Goal: Task Accomplishment & Management: Complete application form

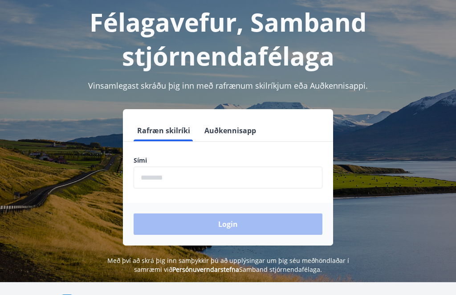
scroll to position [49, 0]
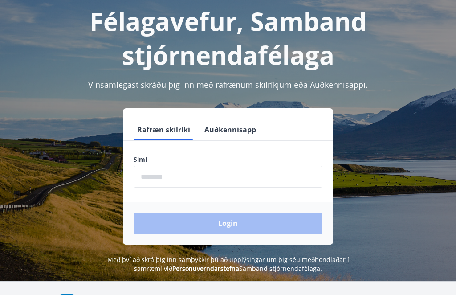
click at [248, 181] on input "phone" at bounding box center [227, 177] width 189 height 22
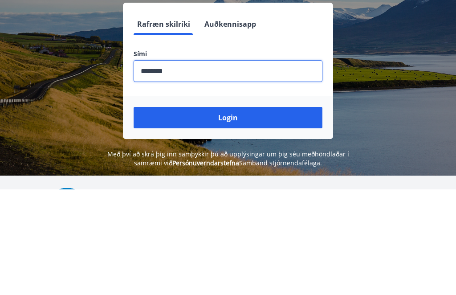
type input "********"
click at [223, 213] on button "Login" at bounding box center [227, 223] width 189 height 21
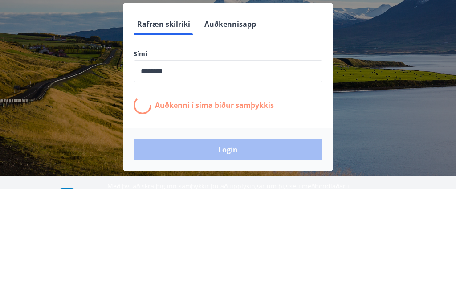
scroll to position [110, 0]
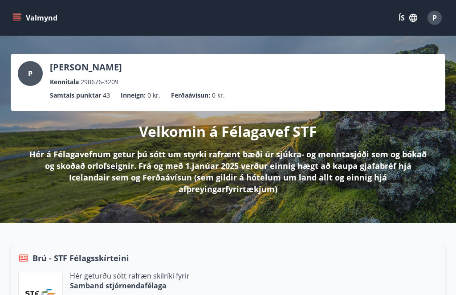
click at [20, 17] on icon "menu" at bounding box center [16, 17] width 9 height 9
click at [398, 20] on button "ÍS" at bounding box center [407, 18] width 28 height 16
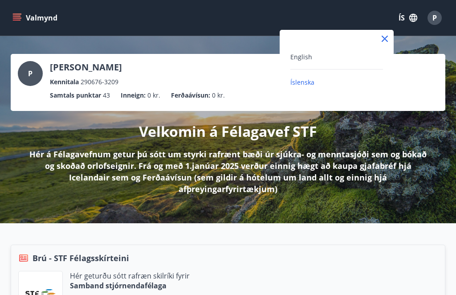
click at [299, 58] on span "English" at bounding box center [301, 57] width 22 height 8
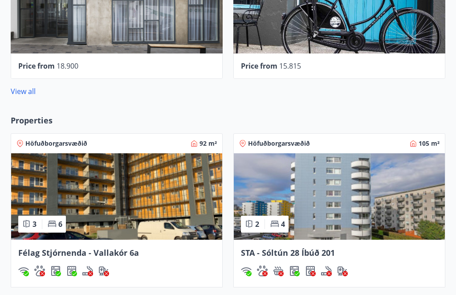
scroll to position [574, 0]
click at [22, 93] on link "View all" at bounding box center [23, 91] width 25 height 10
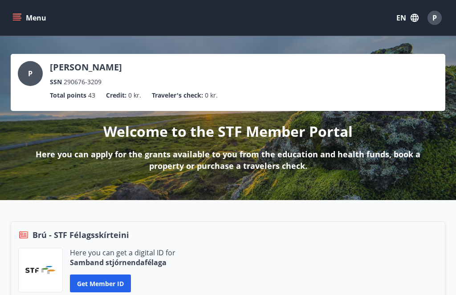
click at [257, 160] on p "Here you can apply for the grants available to you from the education and healt…" at bounding box center [228, 159] width 406 height 23
click at [291, 161] on p "Here you can apply for the grants available to you from the education and healt…" at bounding box center [228, 159] width 406 height 23
click at [240, 146] on div "Welcome to the STF Member Portal Here you can apply for the grants available to…" at bounding box center [228, 141] width 434 height 61
click at [243, 150] on p "Here you can apply for the grants available to you from the education and healt…" at bounding box center [228, 159] width 406 height 23
click at [246, 145] on div "Welcome to the STF Member Portal Here you can apply for the grants available to…" at bounding box center [228, 141] width 434 height 61
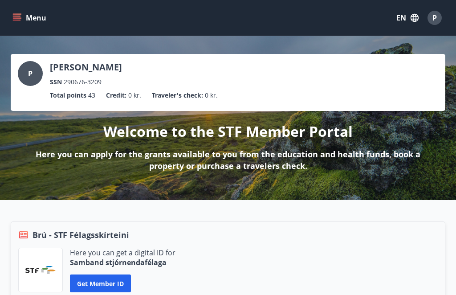
click at [27, 20] on button "Menu" at bounding box center [30, 18] width 39 height 16
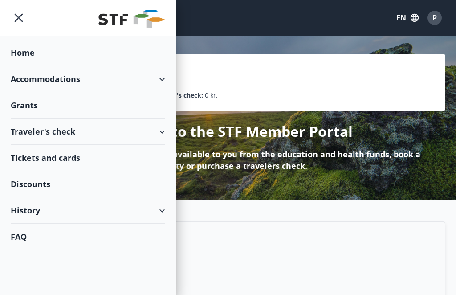
click at [29, 107] on div "Grants" at bounding box center [88, 105] width 154 height 26
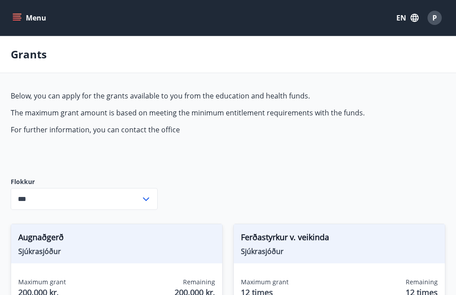
click at [146, 198] on icon at bounding box center [146, 199] width 11 height 11
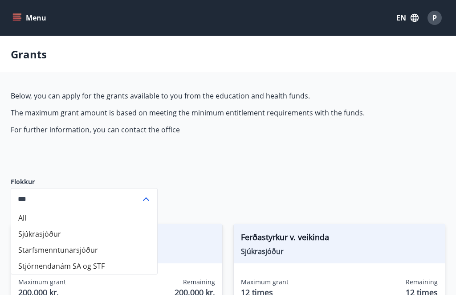
click at [36, 236] on li "Sjúkrasjóður" at bounding box center [84, 234] width 146 height 16
type input "**********"
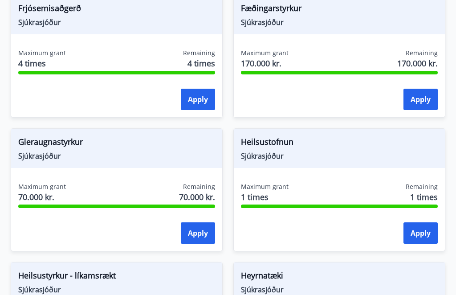
scroll to position [388, 0]
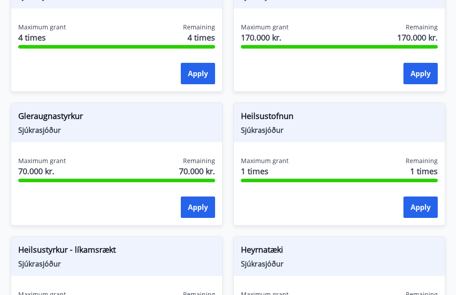
click at [198, 205] on button "Apply" at bounding box center [198, 207] width 34 height 21
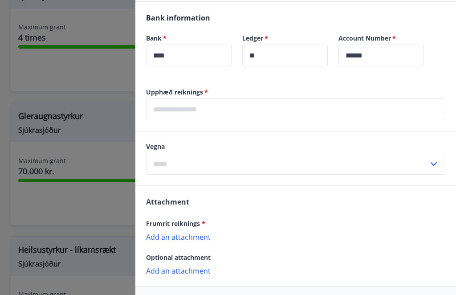
scroll to position [255, 0]
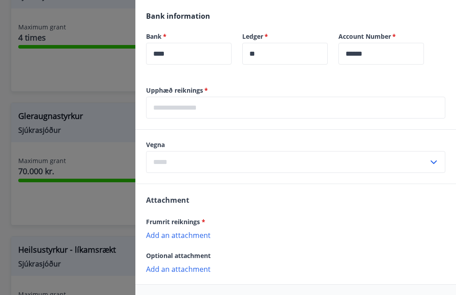
click at [228, 108] on input "text" at bounding box center [295, 108] width 299 height 22
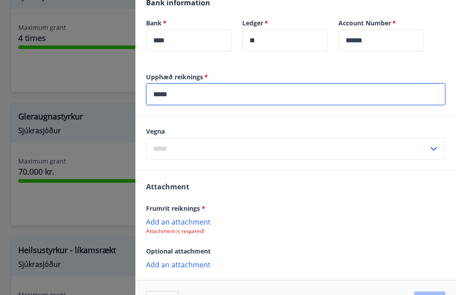
scroll to position [268, 0]
type input "*****"
click at [215, 132] on label "Vegna" at bounding box center [295, 131] width 299 height 9
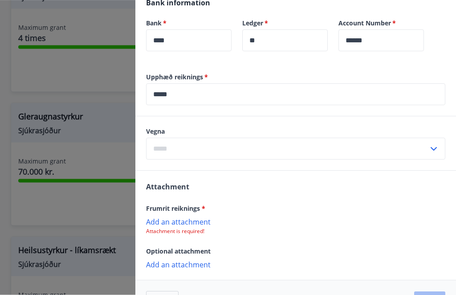
click at [426, 150] on input "text" at bounding box center [287, 149] width 282 height 22
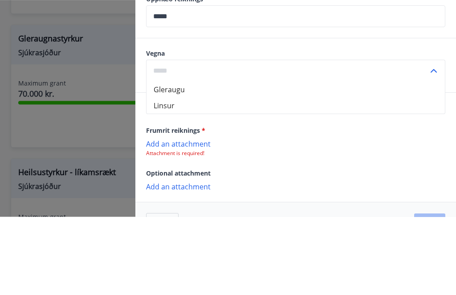
click at [174, 160] on li "Gleraugu" at bounding box center [295, 168] width 298 height 16
type input "********"
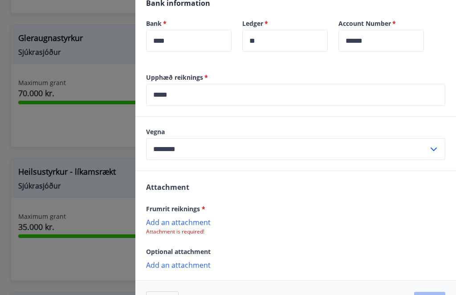
click at [168, 226] on p "Add an attachment" at bounding box center [295, 221] width 299 height 9
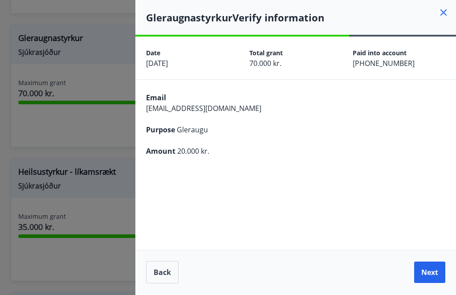
scroll to position [0, 0]
click at [431, 283] on button "Next" at bounding box center [429, 271] width 31 height 21
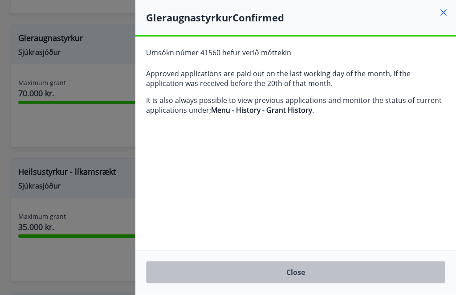
click at [298, 283] on button "Close" at bounding box center [295, 272] width 299 height 22
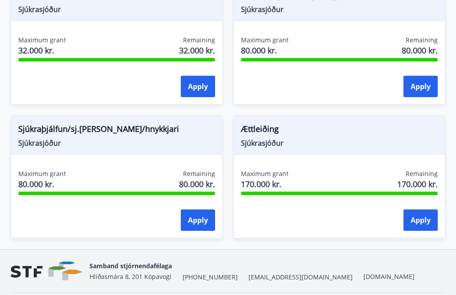
scroll to position [909, 0]
